Goal: Task Accomplishment & Management: Manage account settings

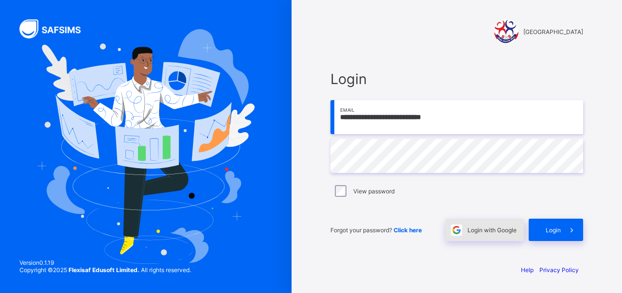
click at [490, 230] on span "Login with Google" at bounding box center [491, 229] width 49 height 7
click at [419, 230] on span "Click here" at bounding box center [407, 229] width 28 height 7
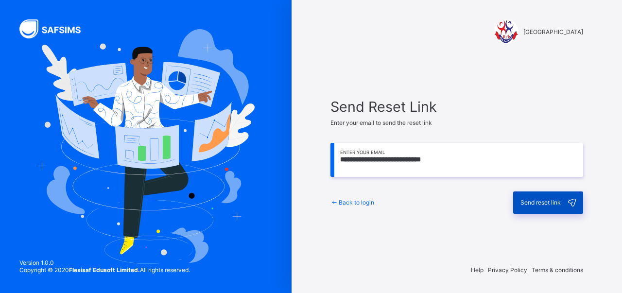
click at [532, 204] on span "Send reset link" at bounding box center [540, 202] width 40 height 7
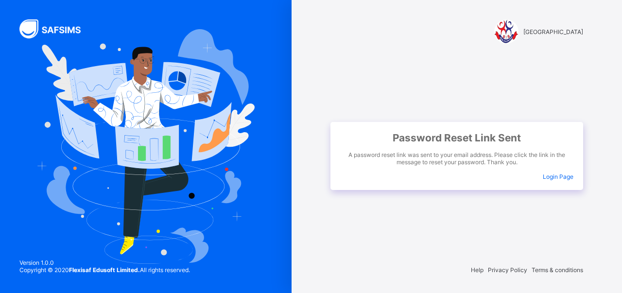
click at [558, 176] on span "Login Page" at bounding box center [557, 176] width 31 height 7
